Goal: Task Accomplishment & Management: Use online tool/utility

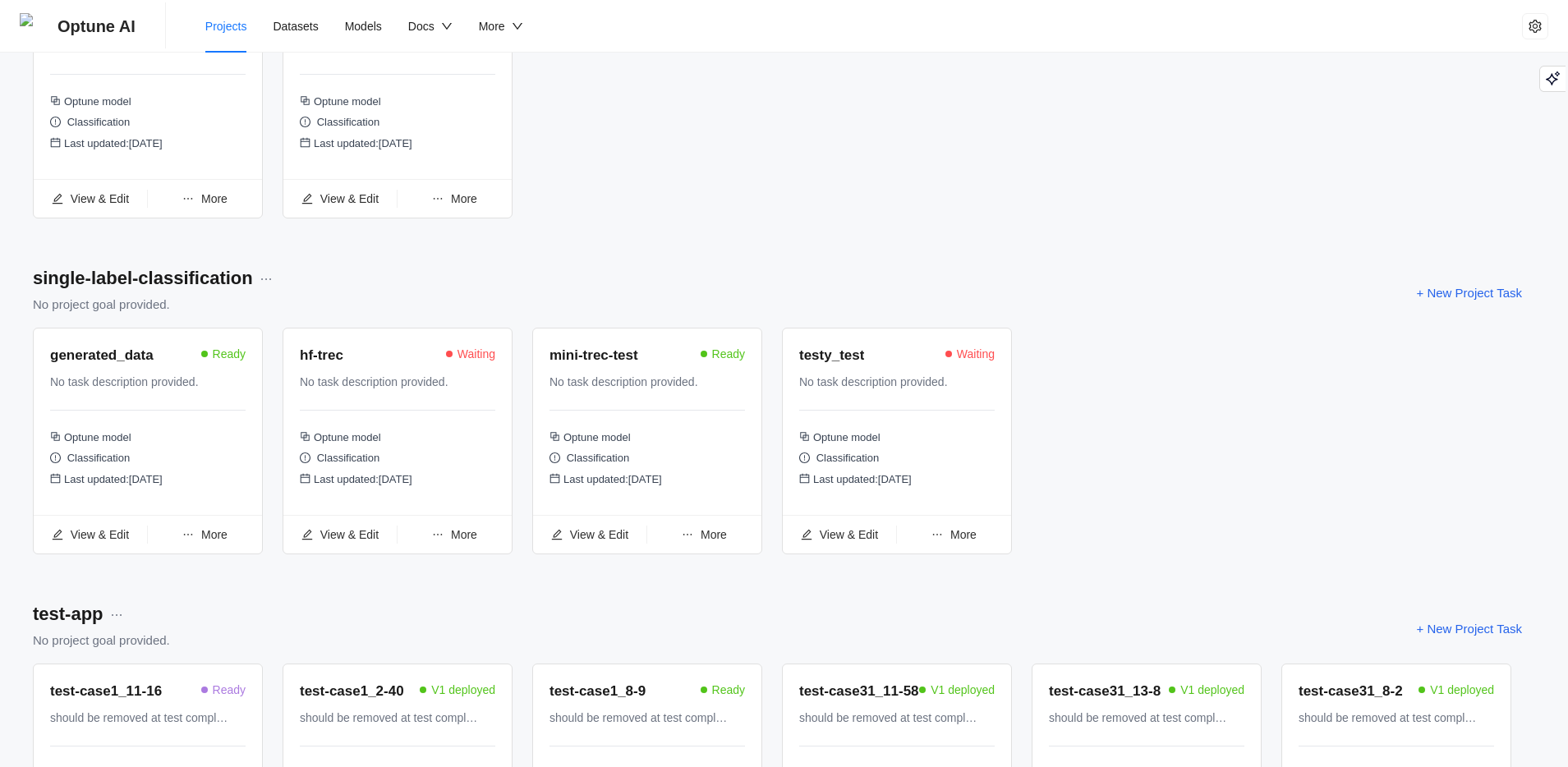
scroll to position [928, 0]
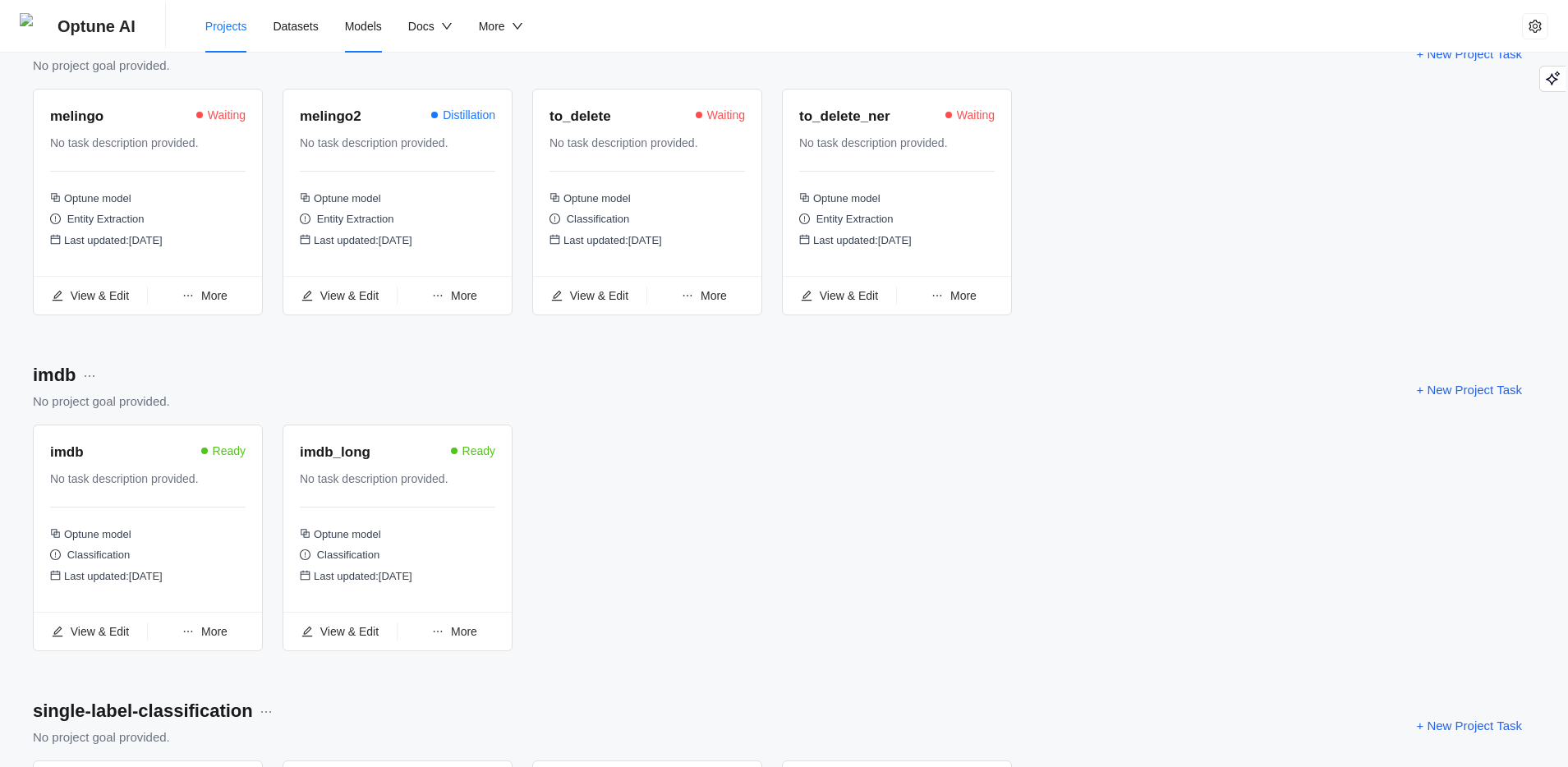
click at [380, 30] on span "Models" at bounding box center [363, 27] width 37 height 13
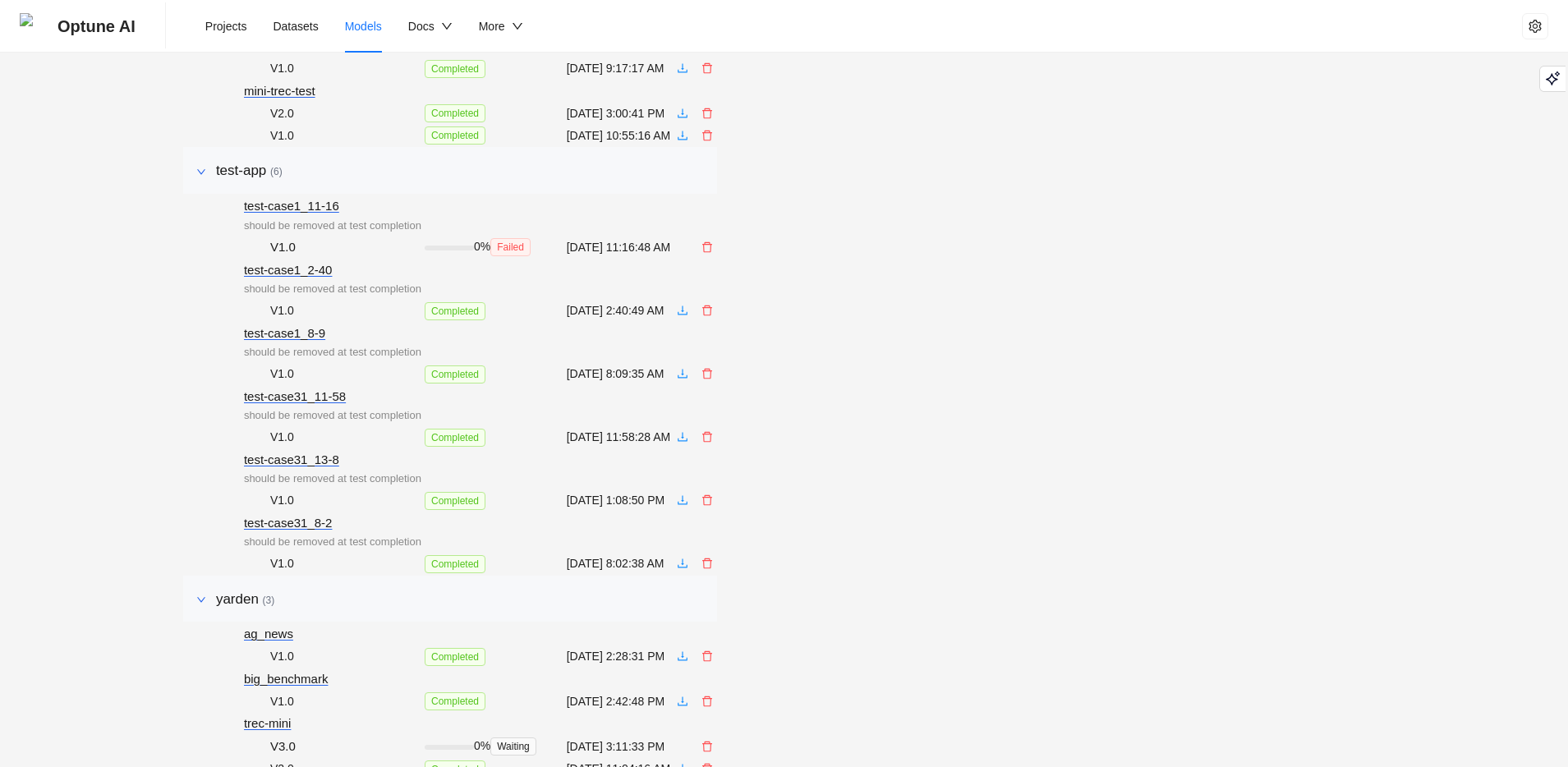
scroll to position [848, 0]
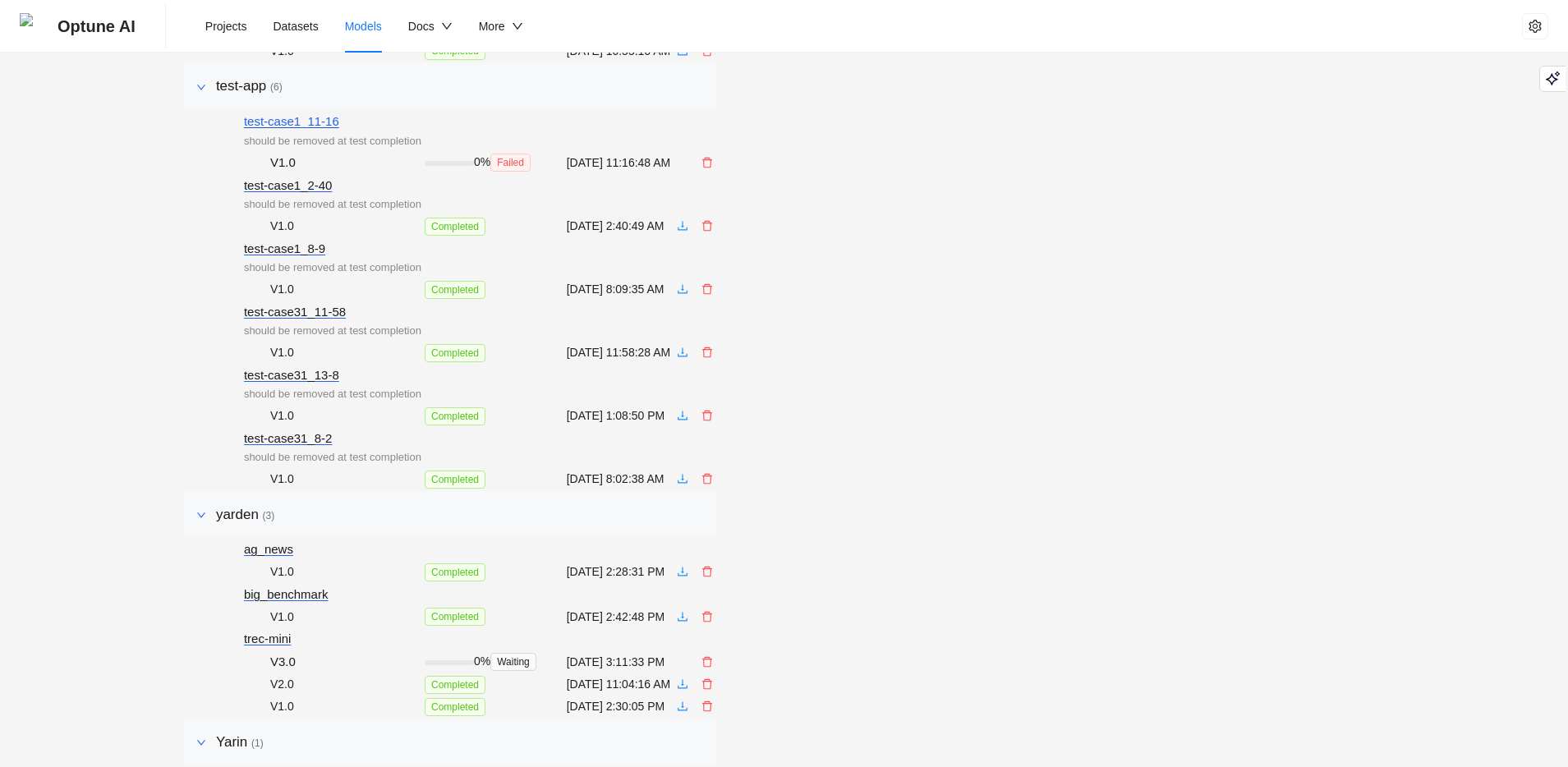
click at [280, 131] on div "test-case1_11-16" at bounding box center [332, 121] width 177 height 20
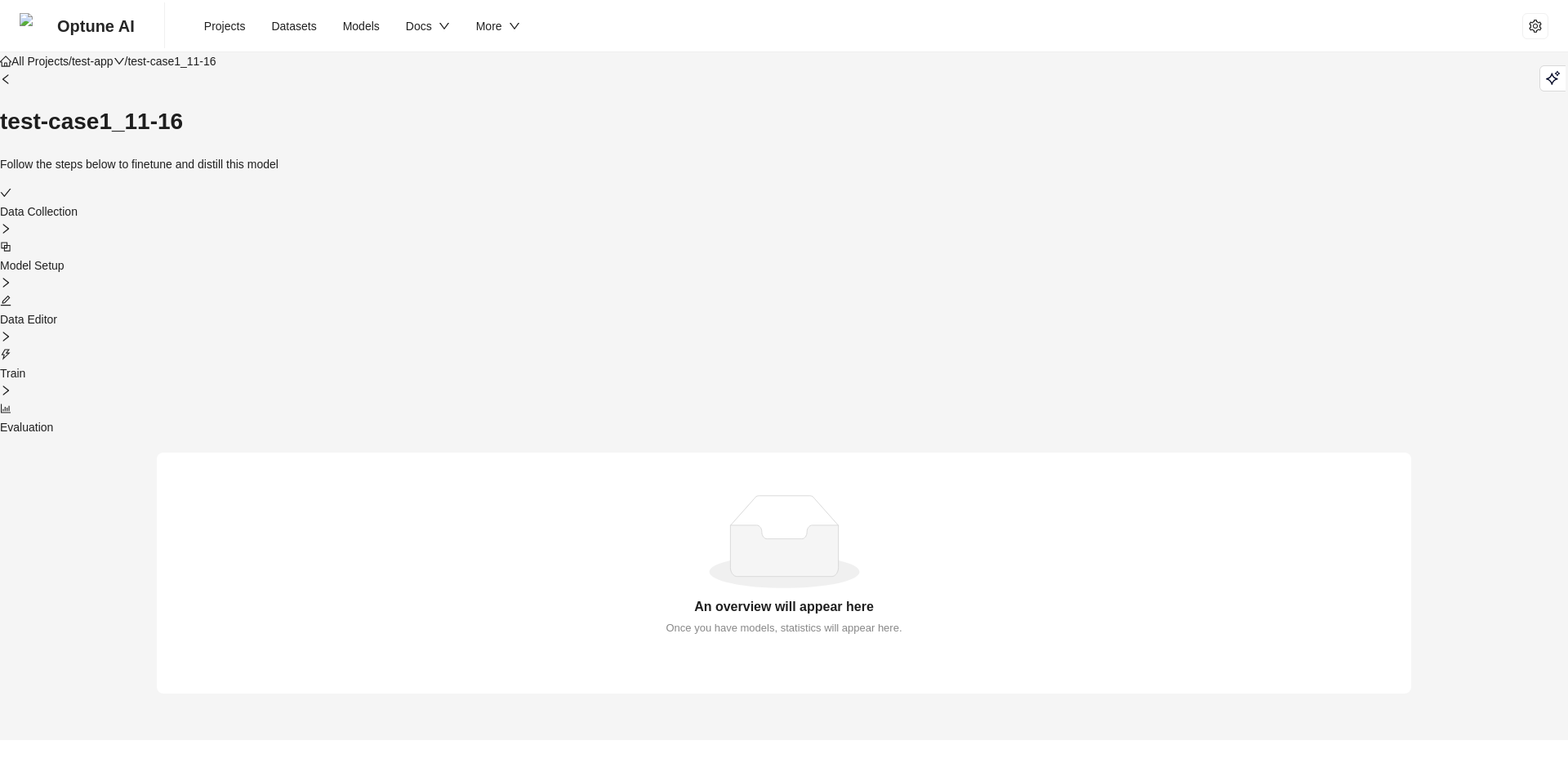
click at [952, 346] on div at bounding box center [784, 355] width 1568 height 18
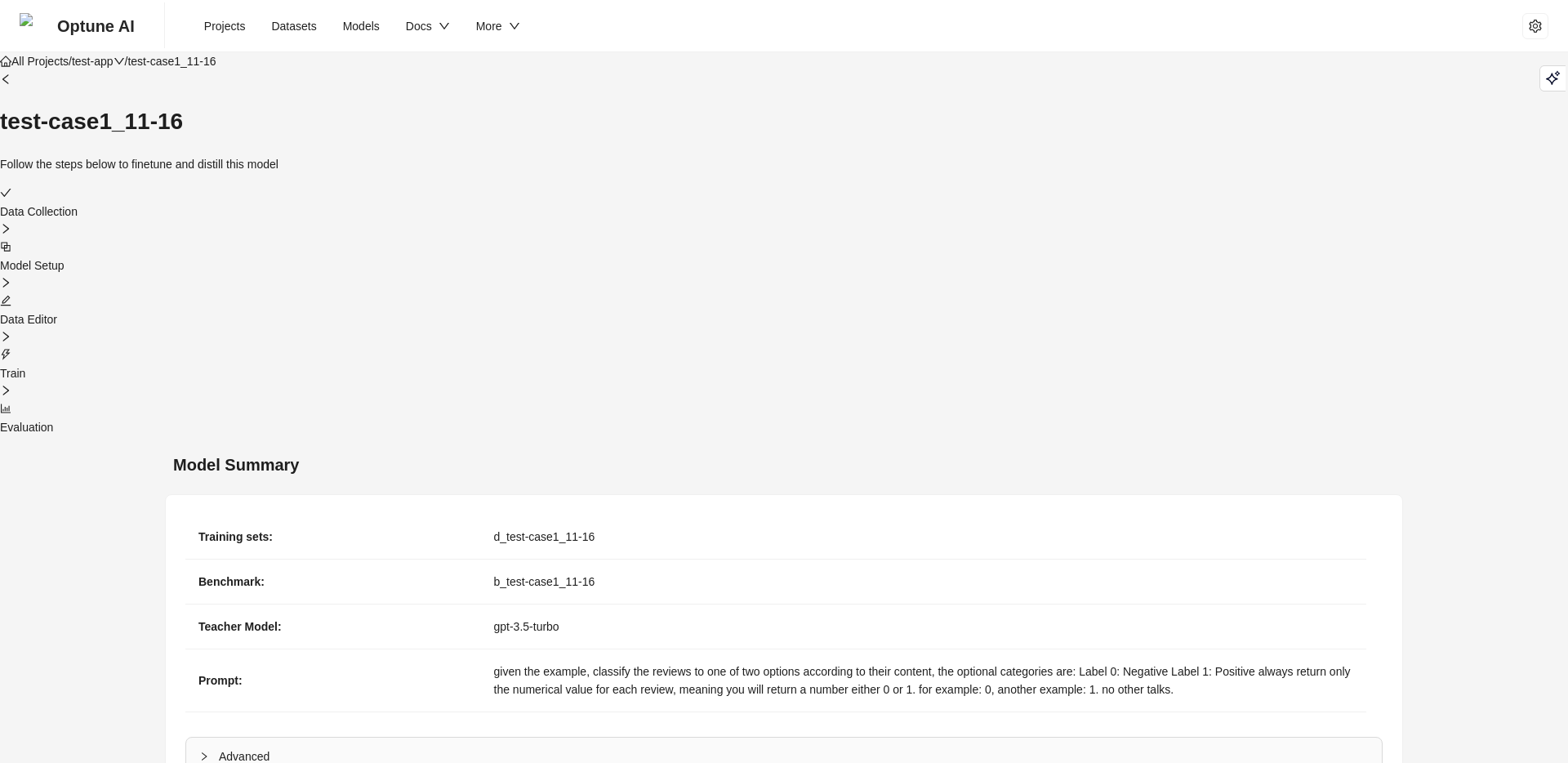
click at [817, 293] on div at bounding box center [784, 301] width 1568 height 18
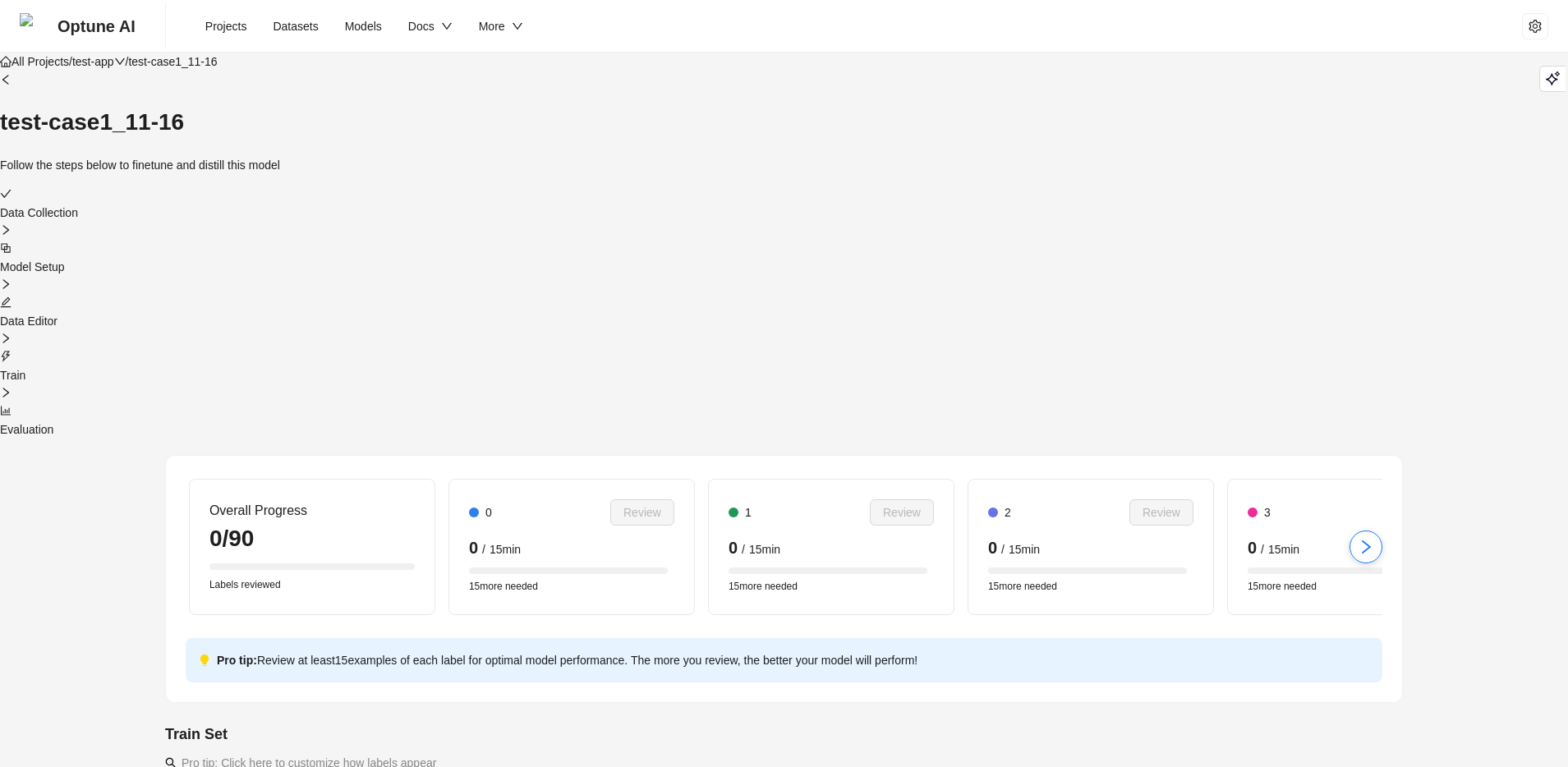
scroll to position [117, 0]
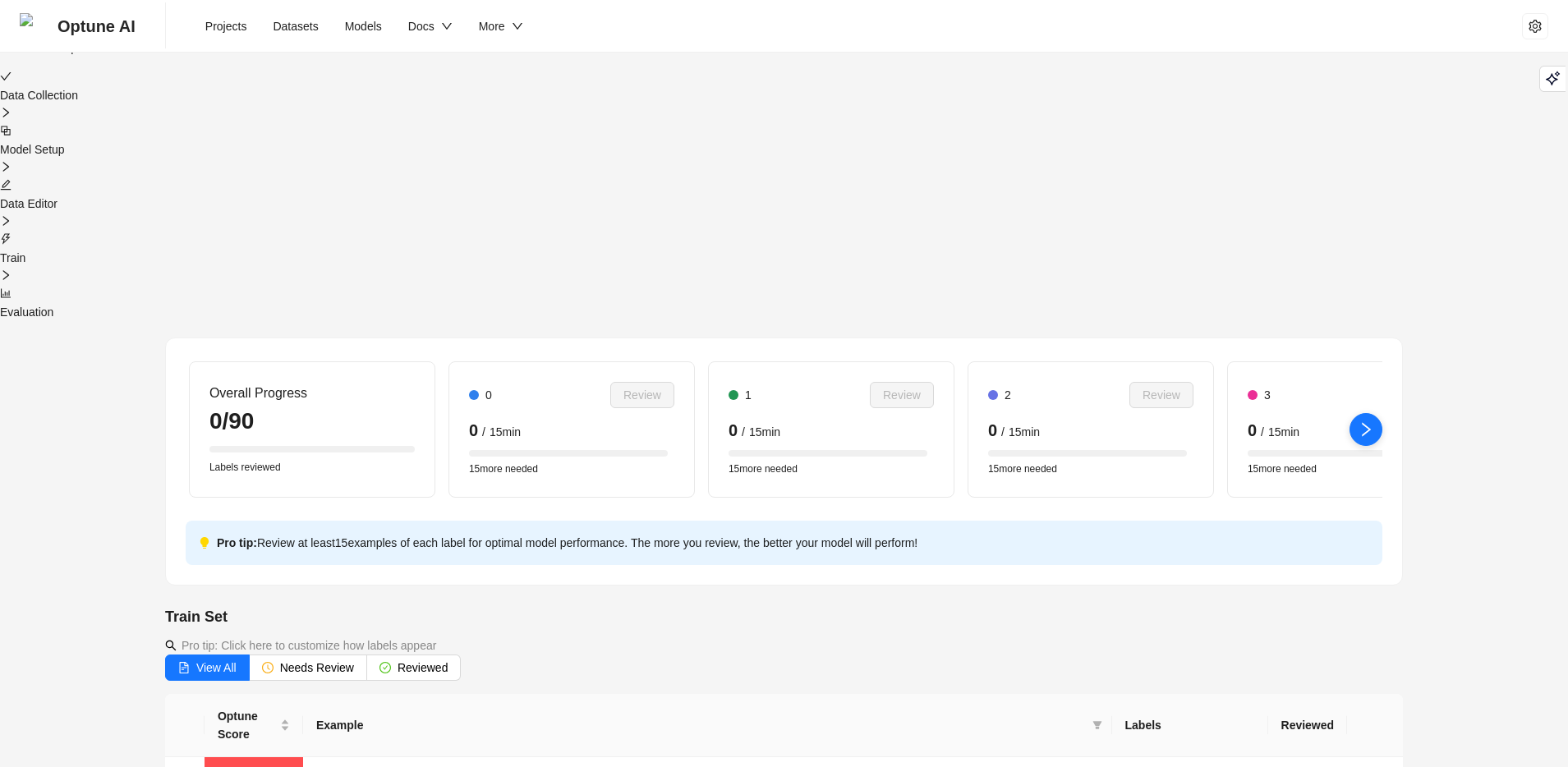
click at [1365, 422] on icon "right" at bounding box center [1365, 428] width 9 height 14
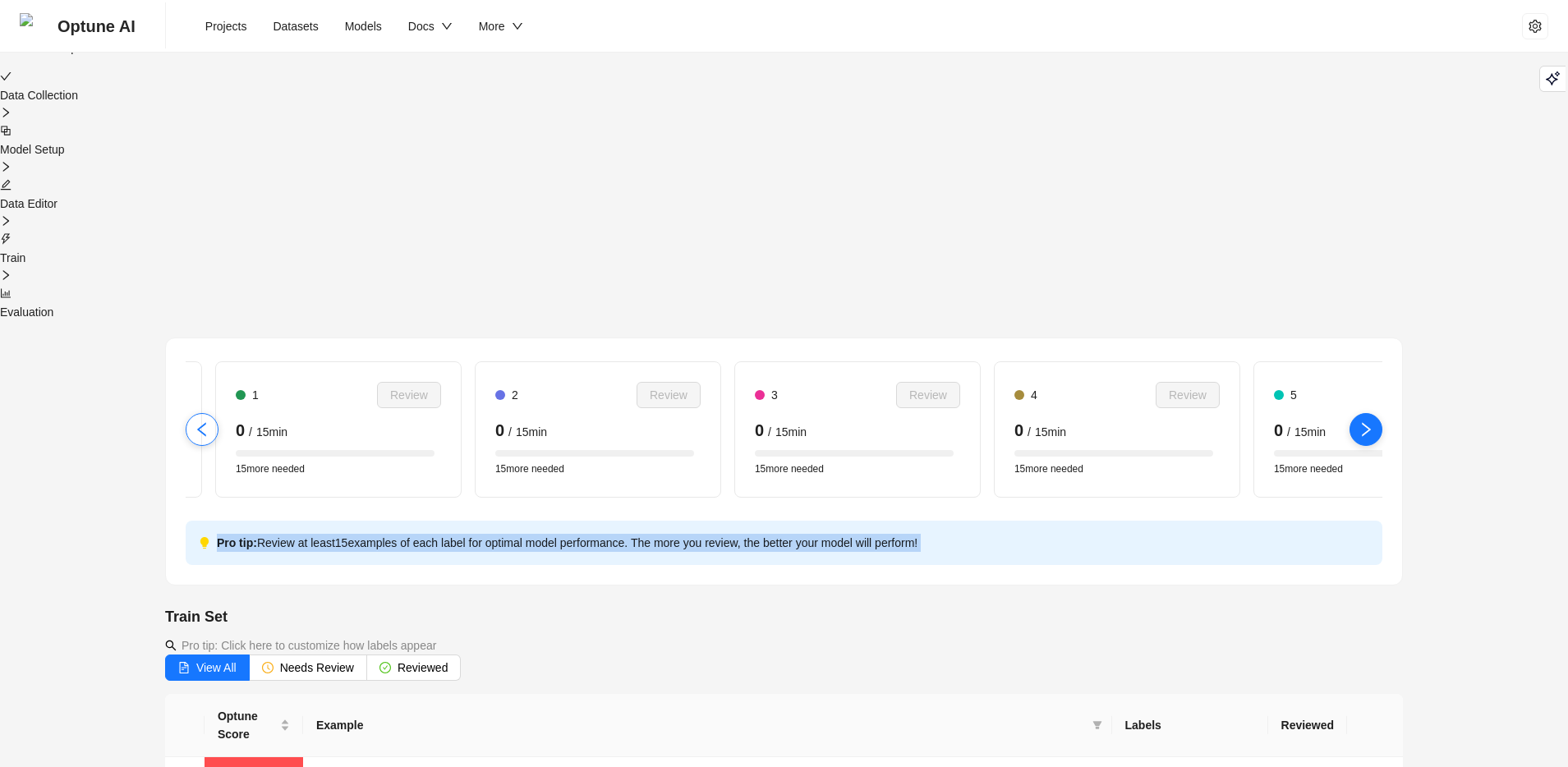
click at [1365, 422] on icon "right" at bounding box center [1365, 428] width 9 height 14
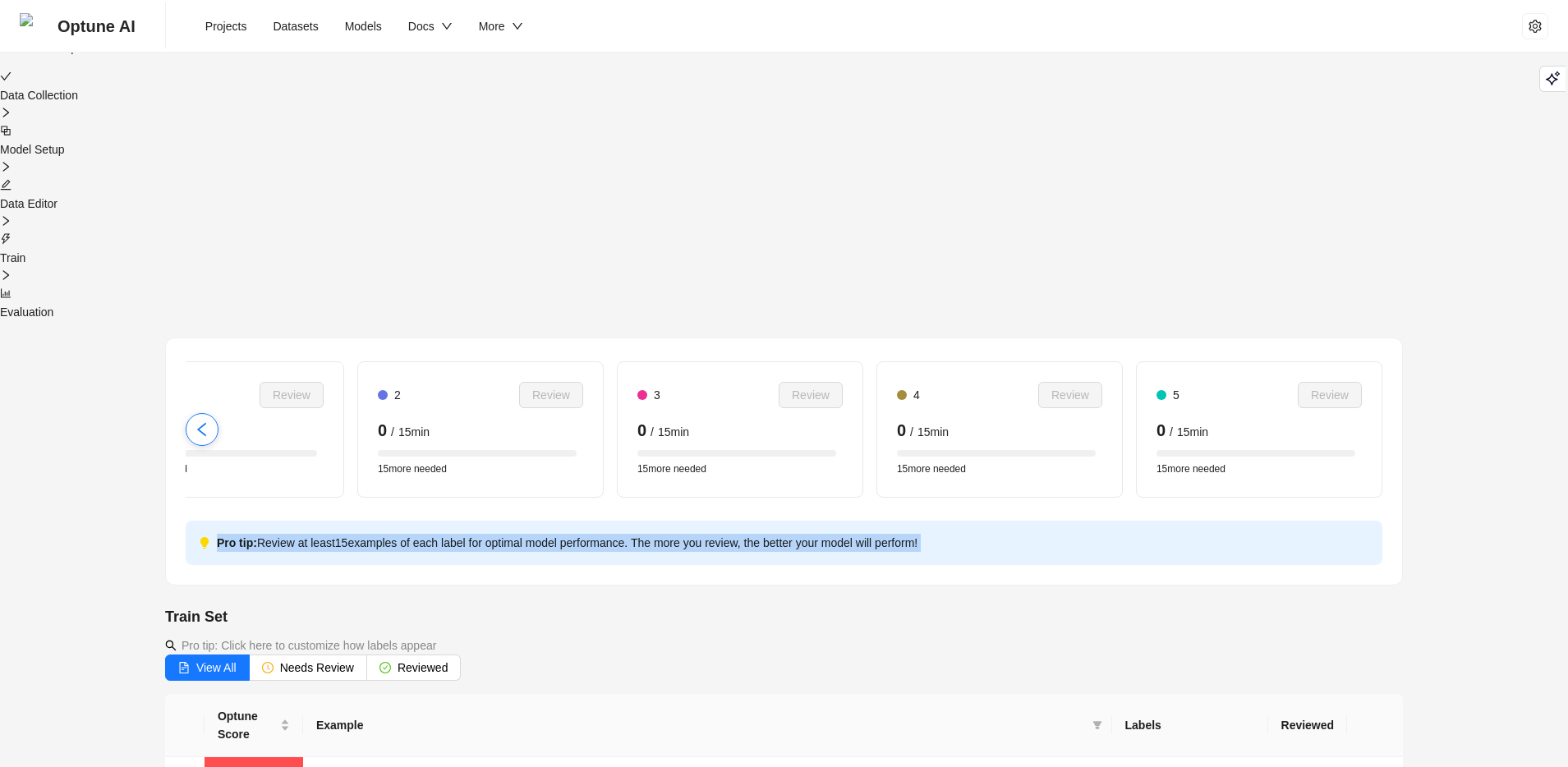
scroll to position [0, 613]
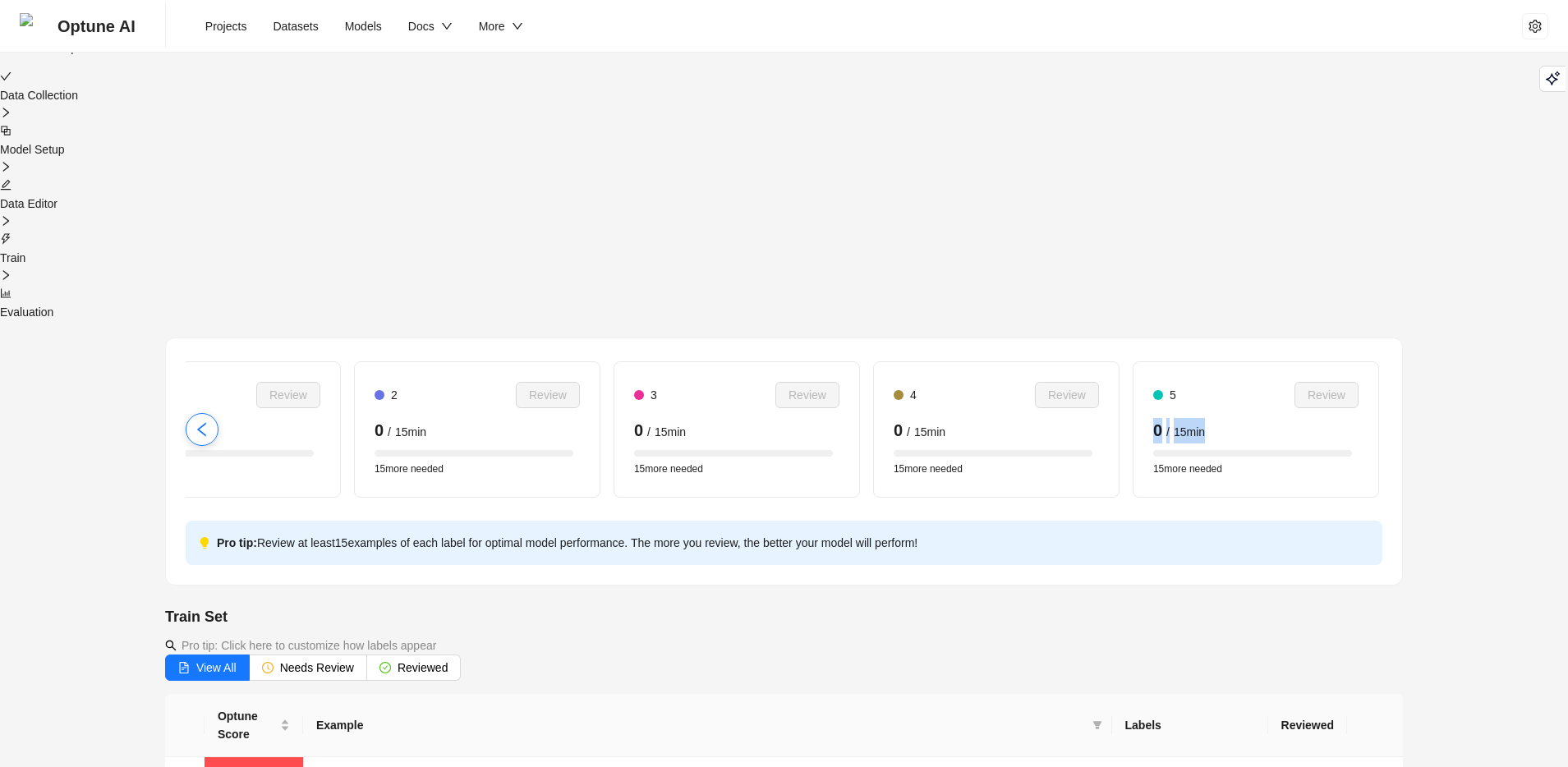
click at [1365, 362] on div "5 Review 0 / 15 min 15 more needed" at bounding box center [1256, 428] width 245 height 134
click at [197, 422] on icon "left" at bounding box center [202, 429] width 16 height 16
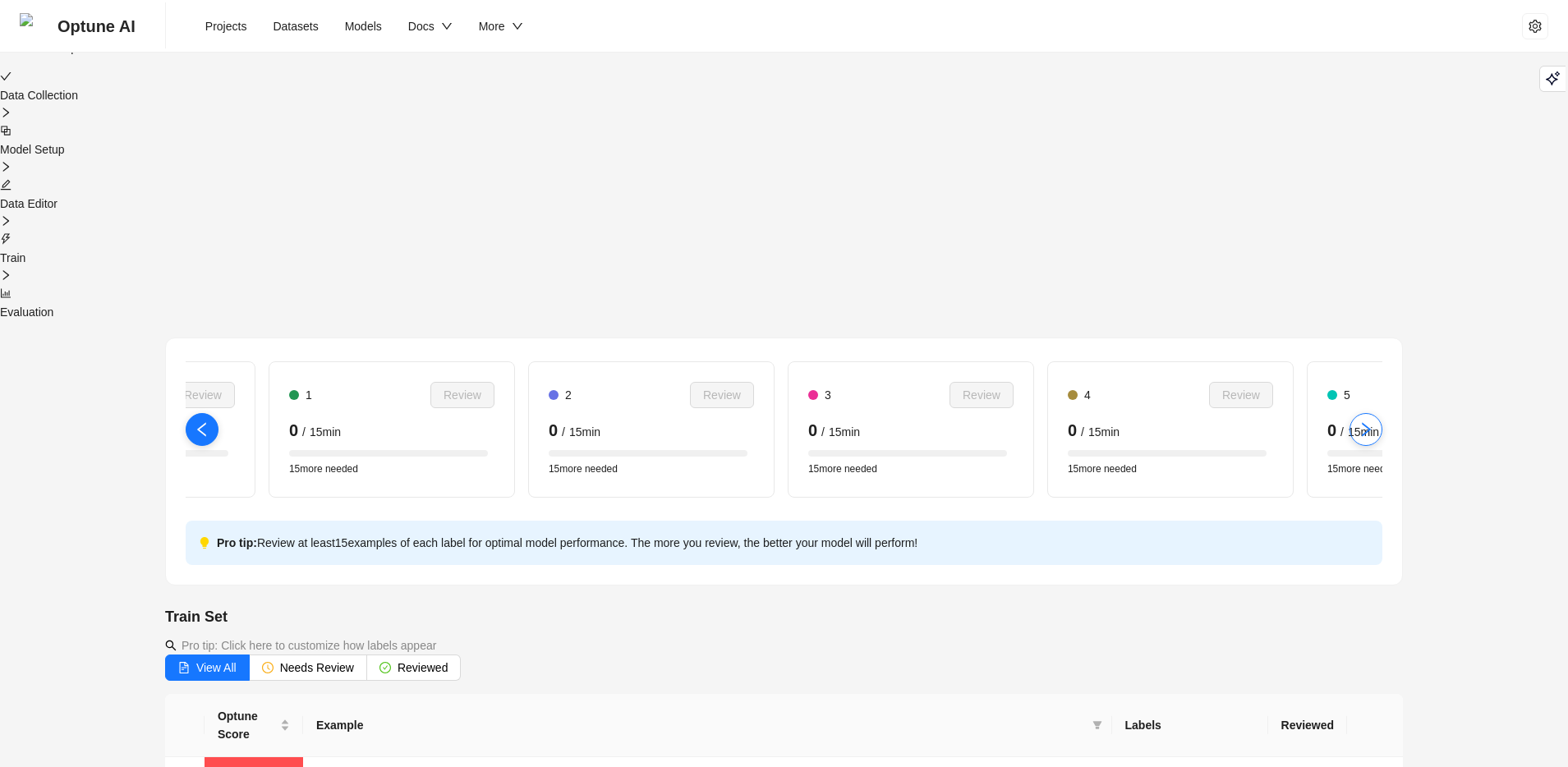
click at [197, 422] on icon "left" at bounding box center [202, 429] width 16 height 16
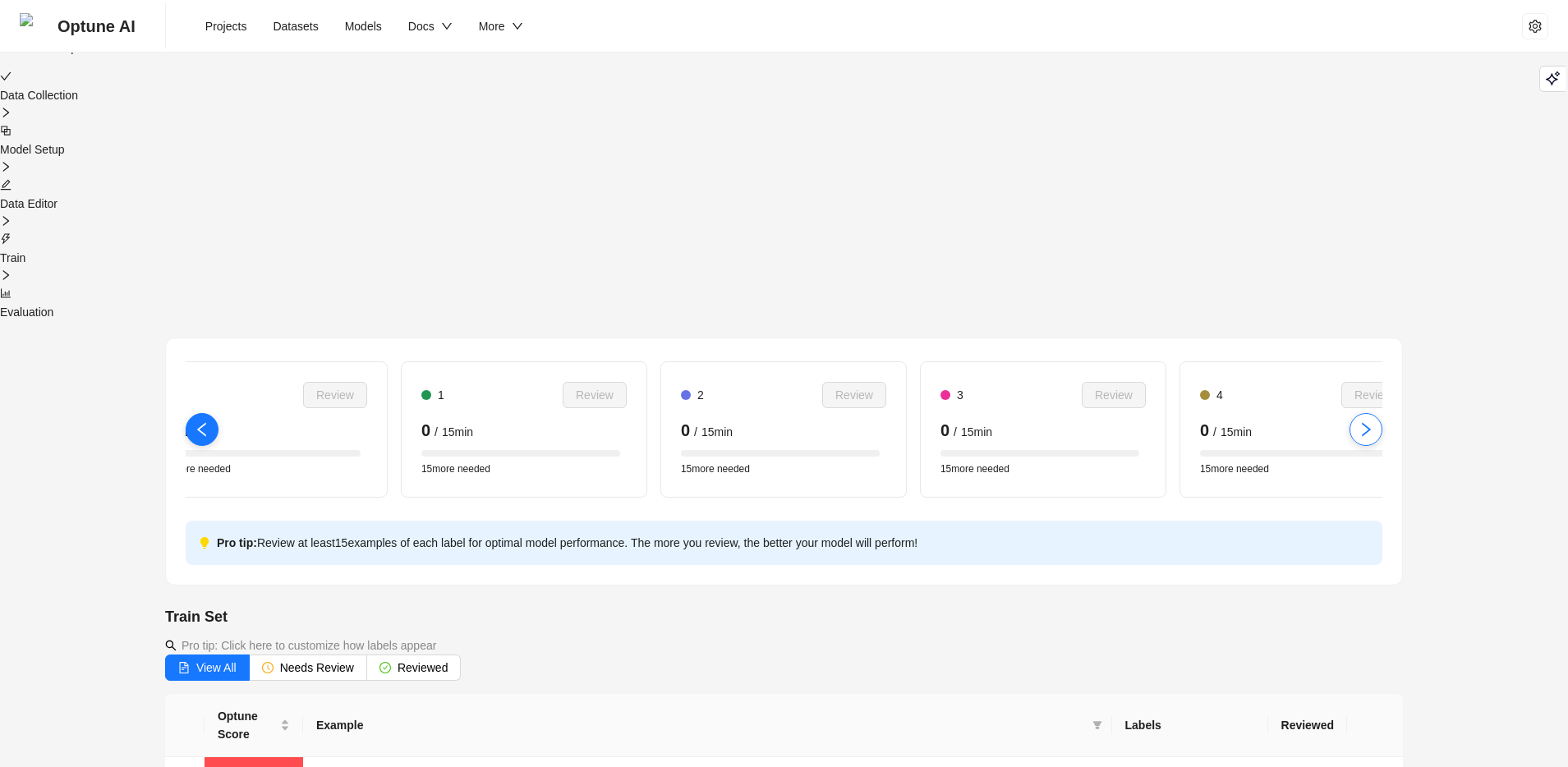
scroll to position [0, 141]
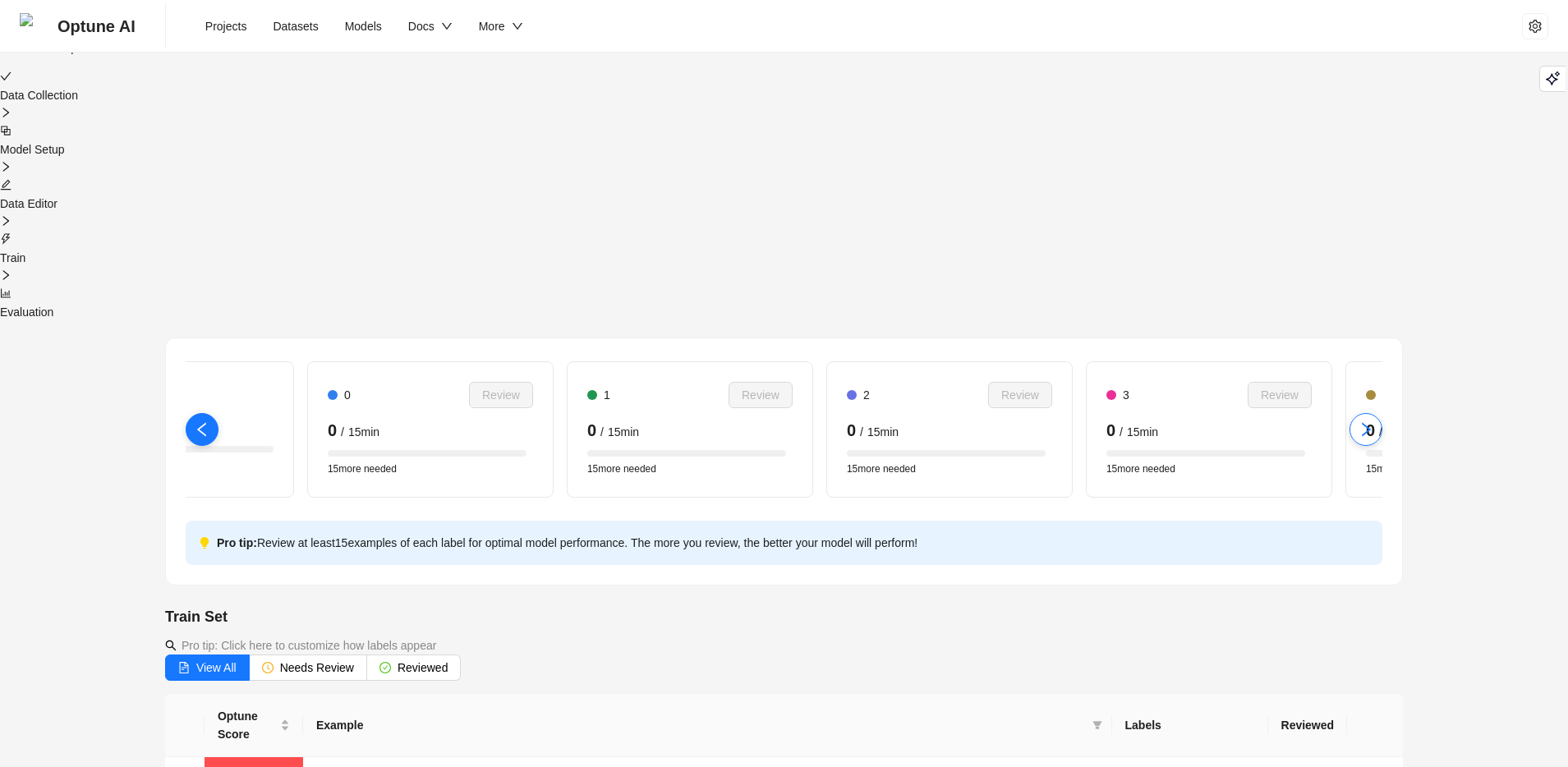
click at [197, 422] on icon "left" at bounding box center [202, 429] width 16 height 16
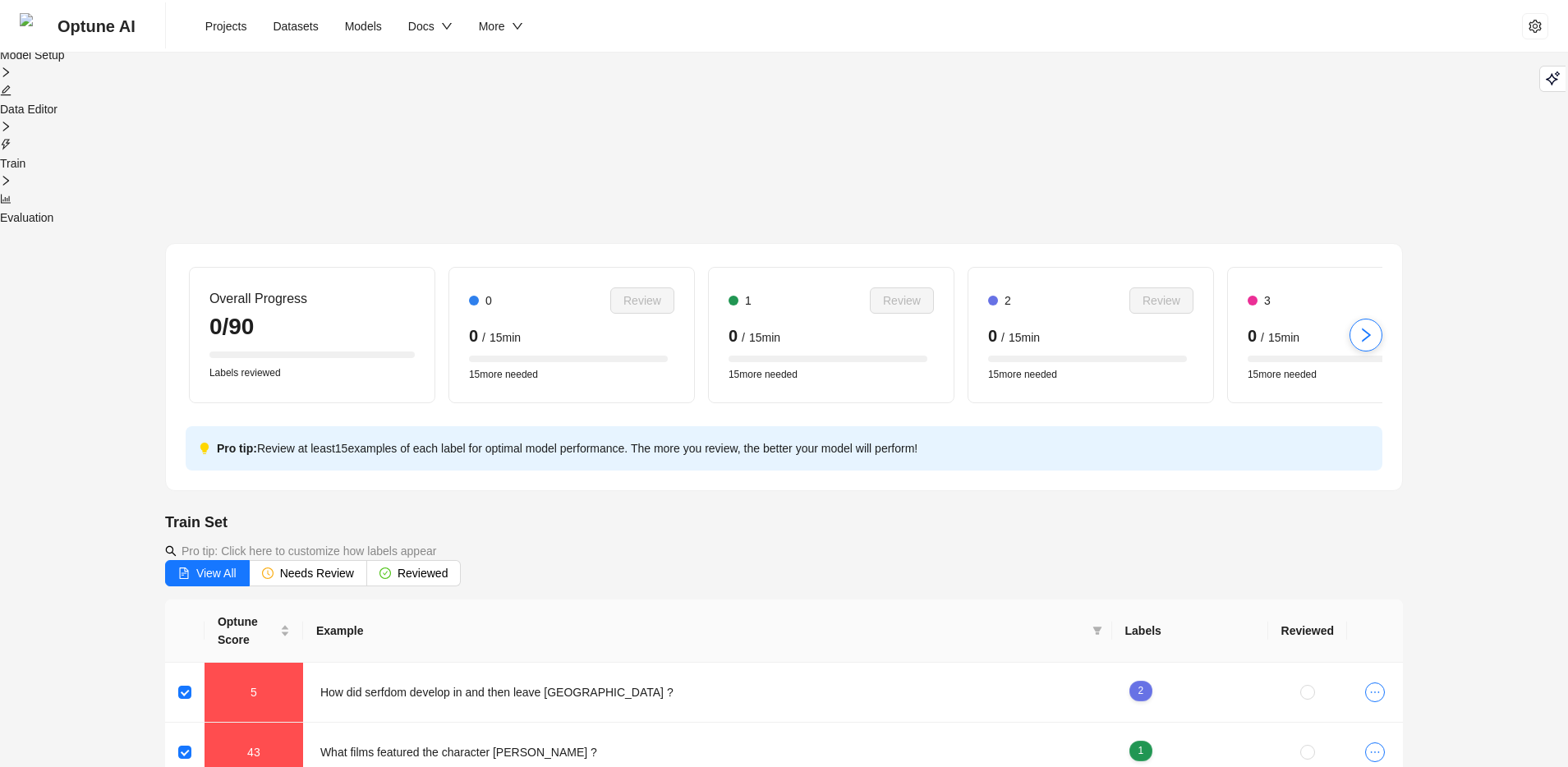
scroll to position [44, 0]
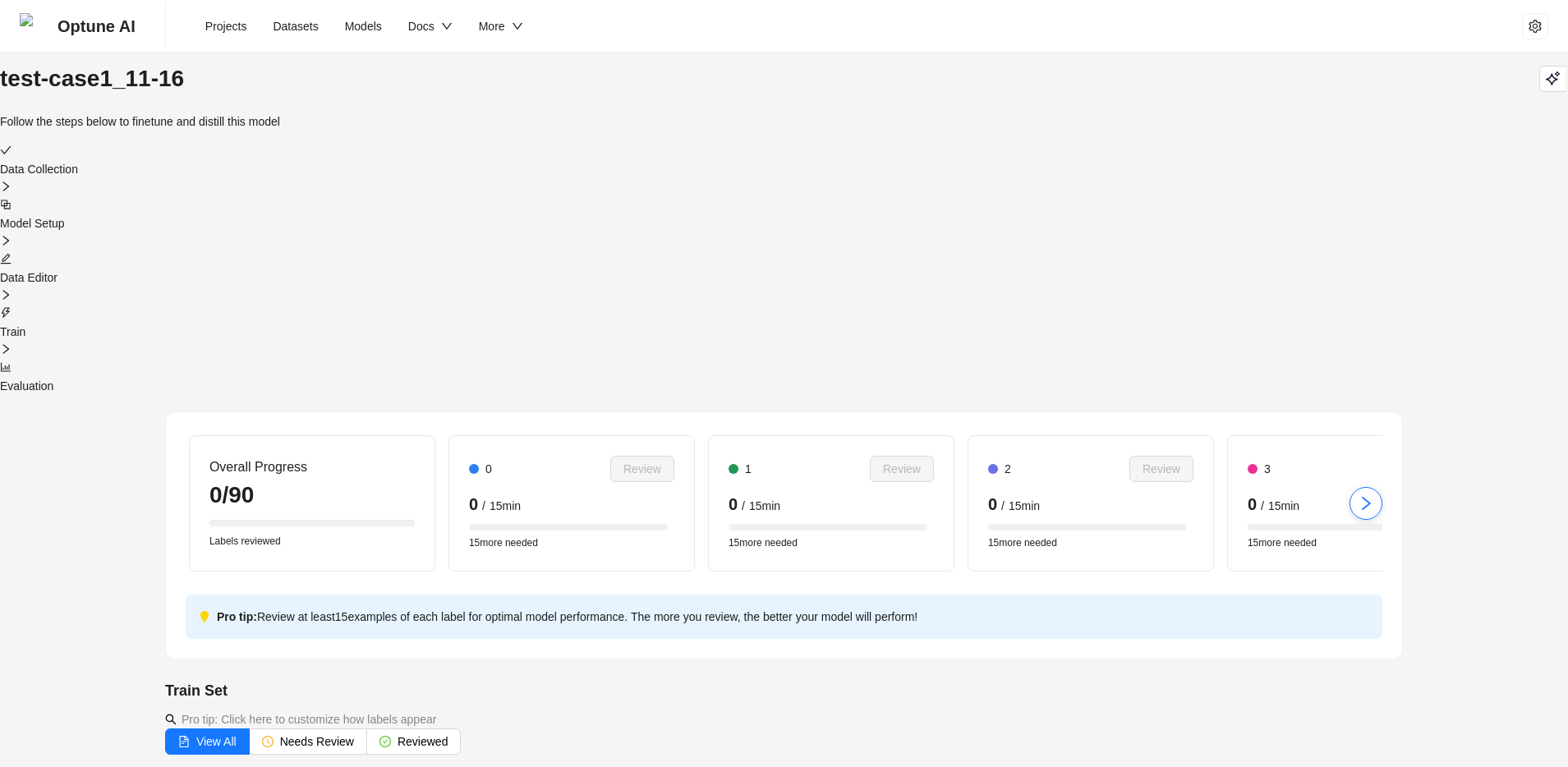
click at [11, 307] on icon "thunderbolt" at bounding box center [6, 313] width 11 height 11
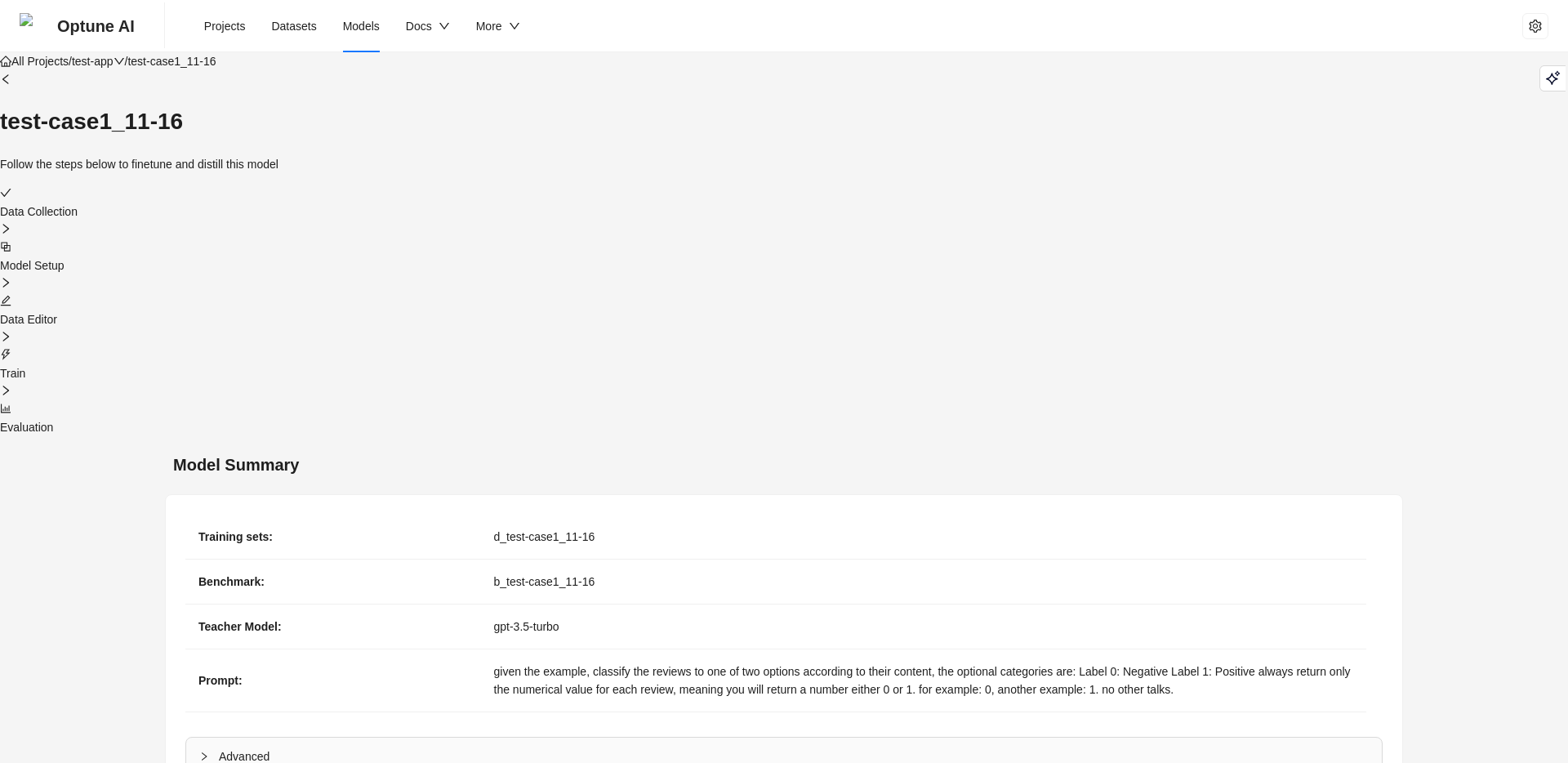
click at [366, 44] on li "Models" at bounding box center [361, 26] width 62 height 52
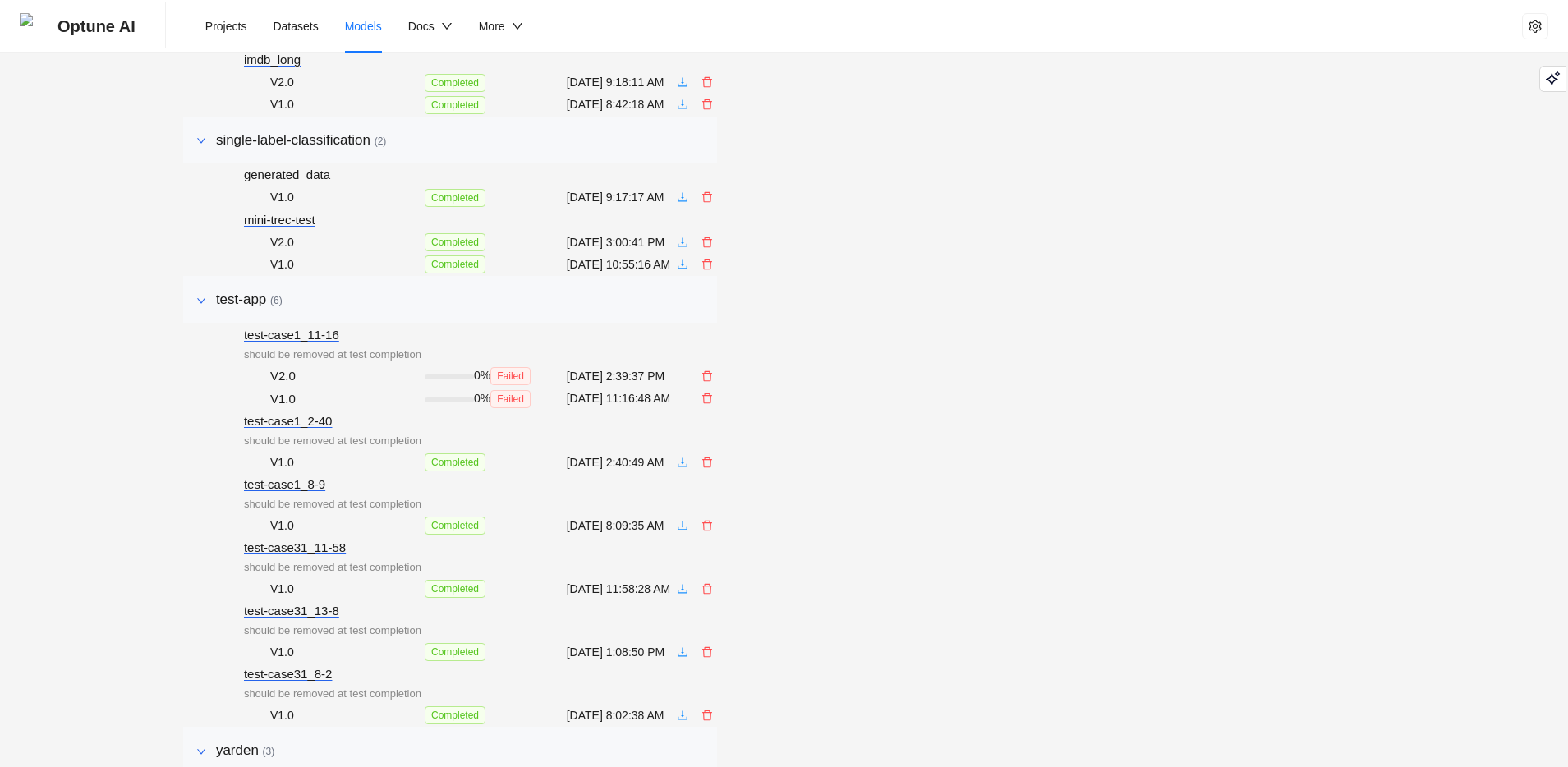
scroll to position [898, 0]
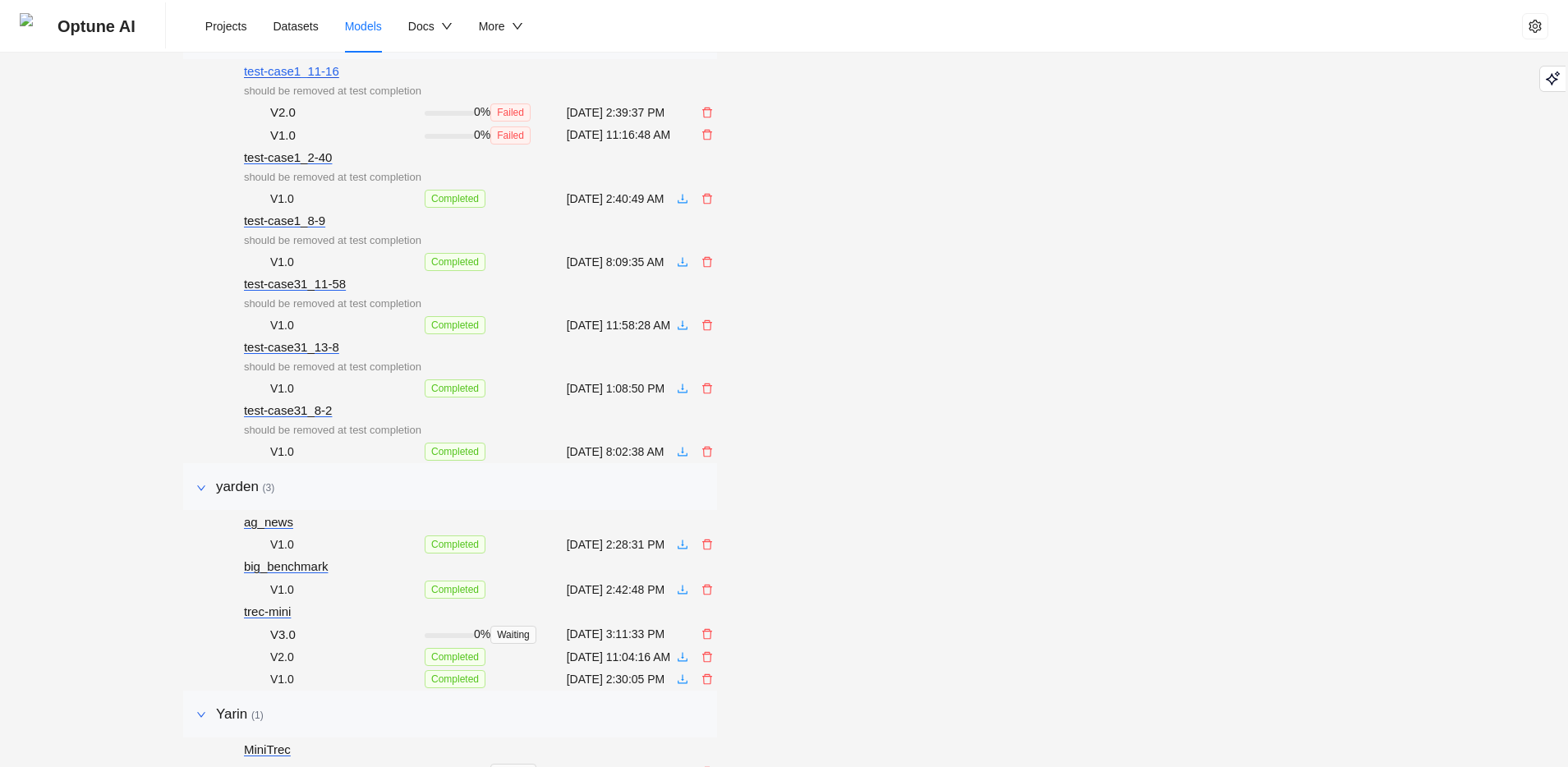
click at [245, 81] on div "test-case1_11-16" at bounding box center [332, 71] width 177 height 20
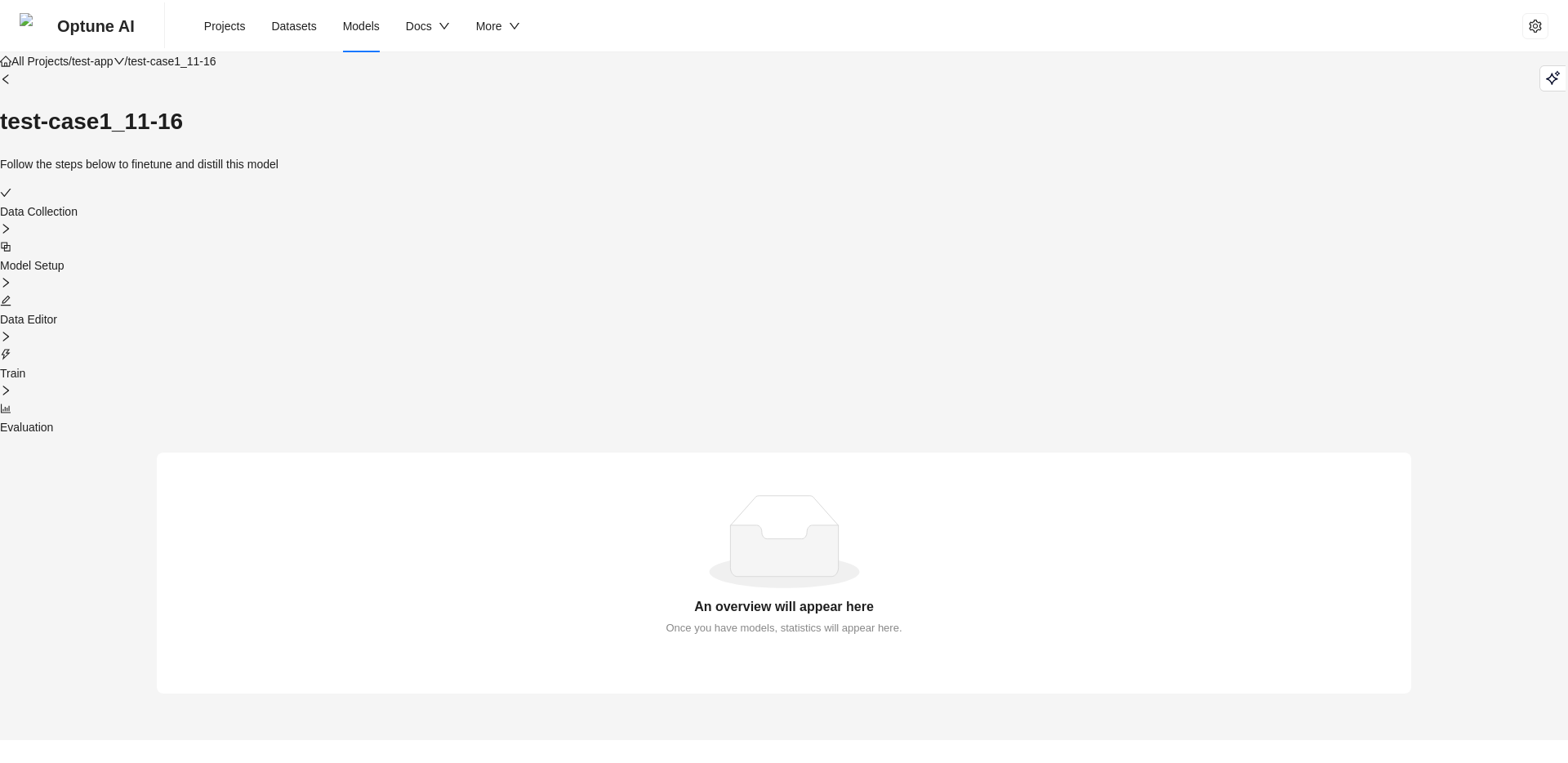
click at [11, 348] on icon "thunderbolt" at bounding box center [6, 354] width 11 height 11
